Goal: Communication & Community: Answer question/provide support

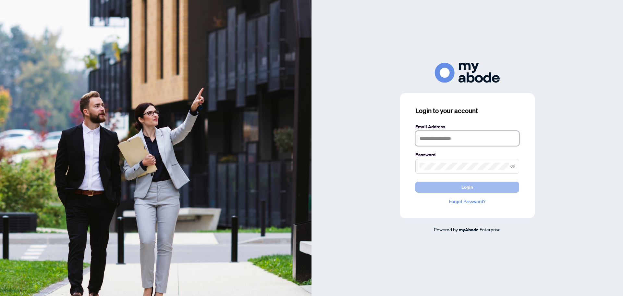
type input "**********"
click at [472, 182] on span "Login" at bounding box center [468, 187] width 12 height 10
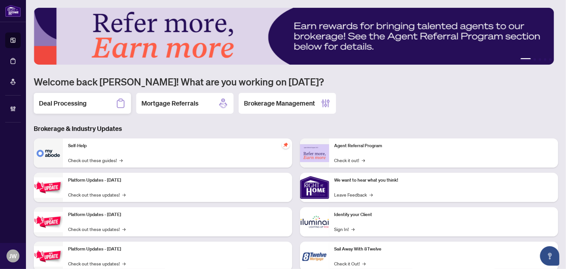
click at [89, 104] on div "Deal Processing" at bounding box center [82, 103] width 97 height 21
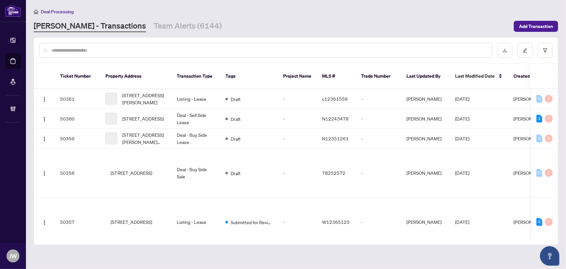
click at [99, 45] on div at bounding box center [265, 50] width 453 height 15
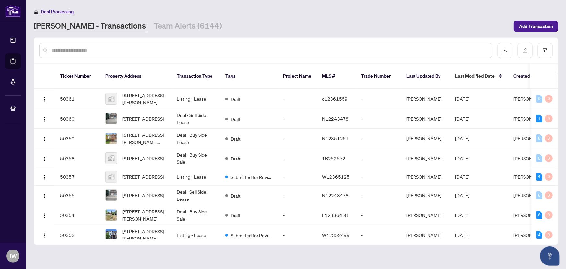
click at [97, 48] on input "text" at bounding box center [269, 50] width 436 height 7
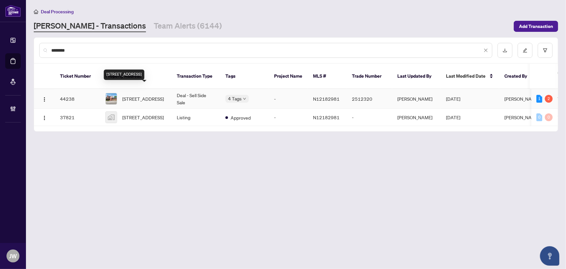
type input "********"
click at [150, 95] on span "[STREET_ADDRESS]" at bounding box center [143, 98] width 42 height 7
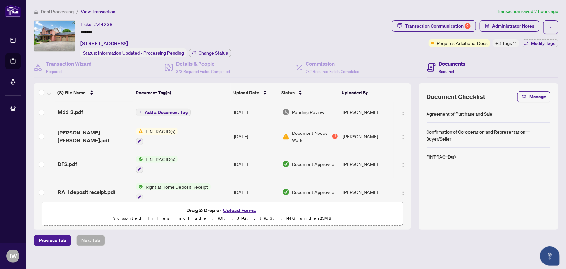
click at [511, 45] on div "+3 Tags" at bounding box center [506, 43] width 26 height 8
click at [82, 112] on div "M11 2.pdf" at bounding box center [94, 112] width 73 height 8
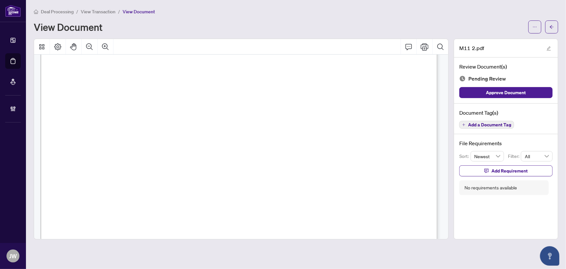
scroll to position [342, 0]
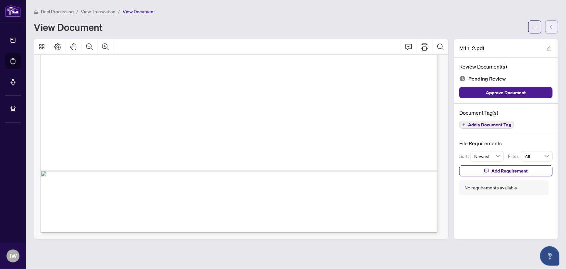
click at [556, 27] on button "button" at bounding box center [552, 26] width 13 height 13
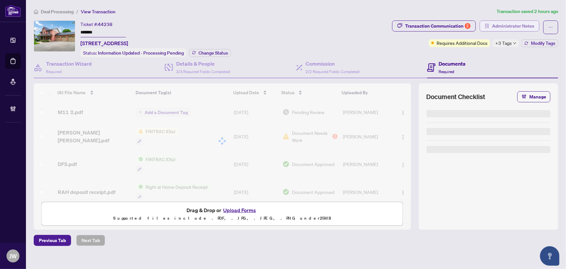
click at [510, 27] on span "Administrator Notes" at bounding box center [513, 26] width 42 height 10
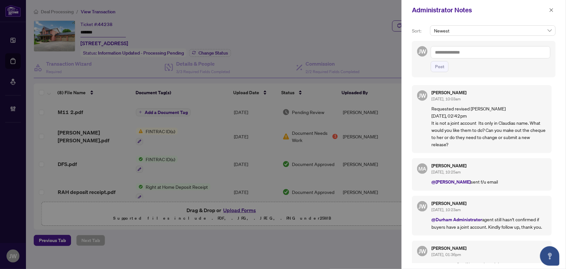
click at [441, 54] on textarea at bounding box center [491, 52] width 120 height 12
click at [460, 54] on b "[PERSON_NAME]" at bounding box center [468, 57] width 35 height 6
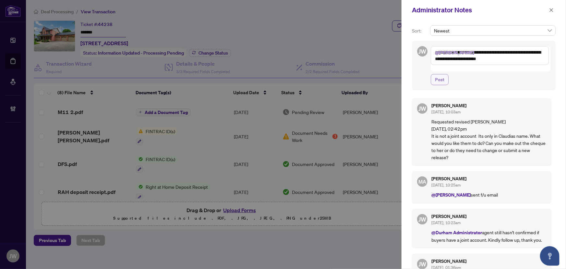
type textarea "**********"
click at [438, 74] on span "Post" at bounding box center [439, 79] width 9 height 10
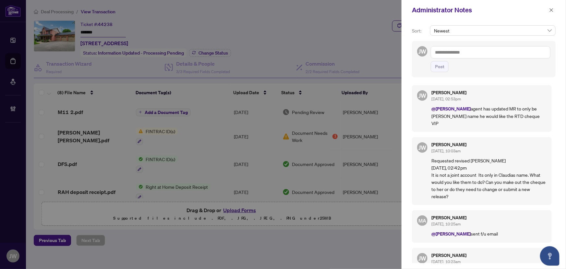
click at [312, 32] on div at bounding box center [283, 134] width 566 height 269
click at [550, 8] on icon "close" at bounding box center [552, 10] width 5 height 5
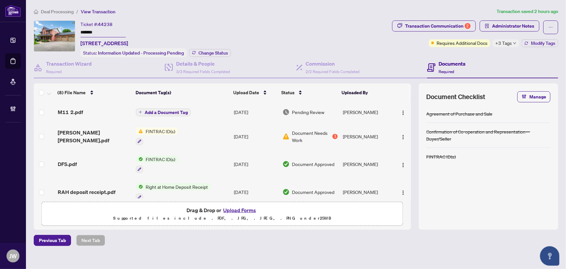
click at [65, 6] on main "Deal Processing / View Transaction Transaction saved 2 hours ago Ticket #: 4423…" at bounding box center [296, 134] width 540 height 269
